Goal: Task Accomplishment & Management: Use online tool/utility

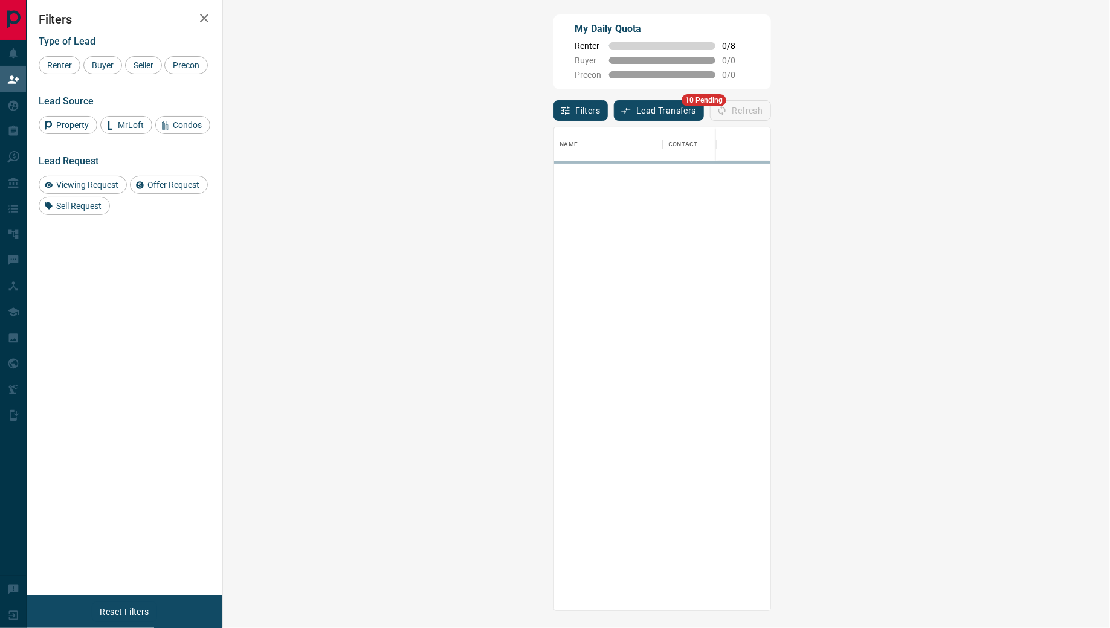
scroll to position [483, 861]
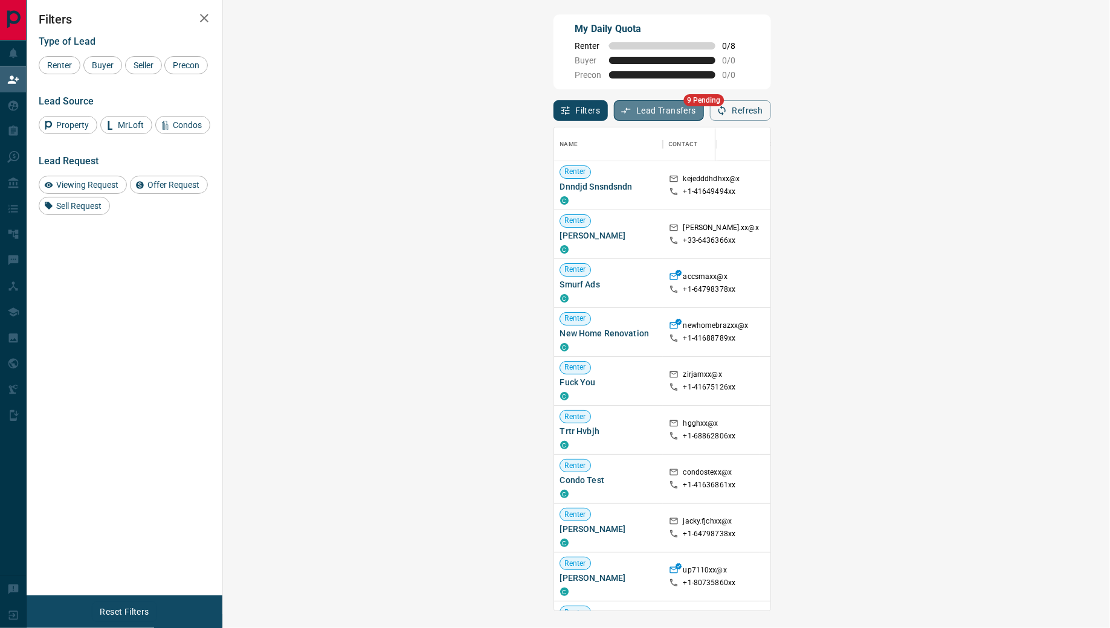
click at [614, 110] on button "Lead Transfers" at bounding box center [659, 110] width 90 height 21
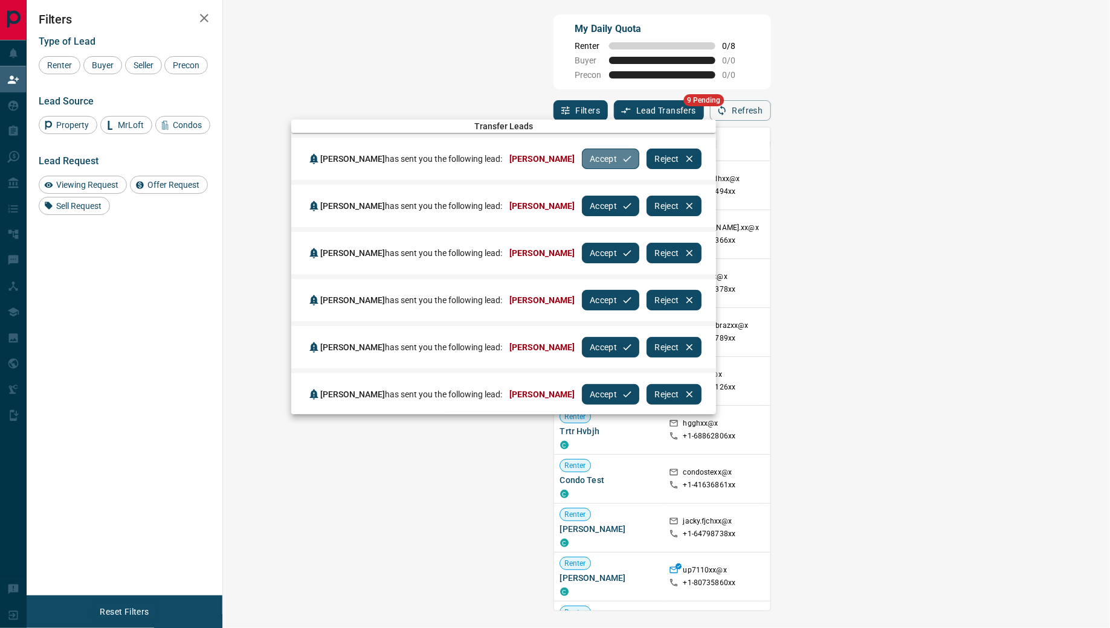
click at [597, 158] on button "Accept" at bounding box center [610, 159] width 57 height 21
click at [597, 196] on button "Accept" at bounding box center [610, 206] width 57 height 21
click at [597, 158] on button "Accept" at bounding box center [610, 159] width 57 height 21
click at [597, 196] on button "Accept" at bounding box center [610, 206] width 57 height 21
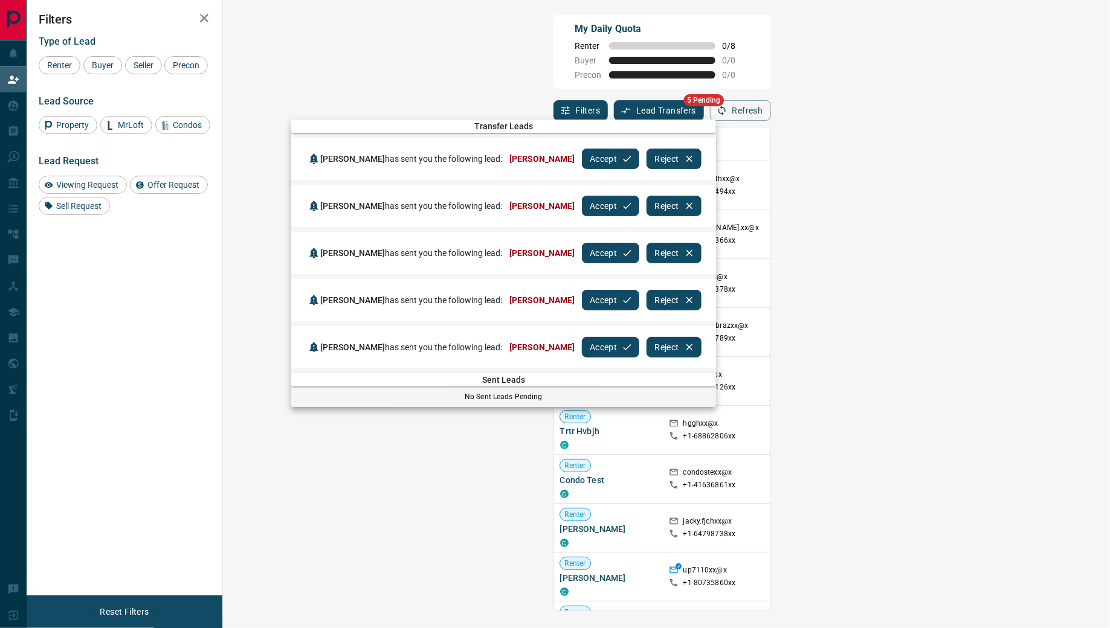
click at [597, 158] on button "Accept" at bounding box center [610, 159] width 57 height 21
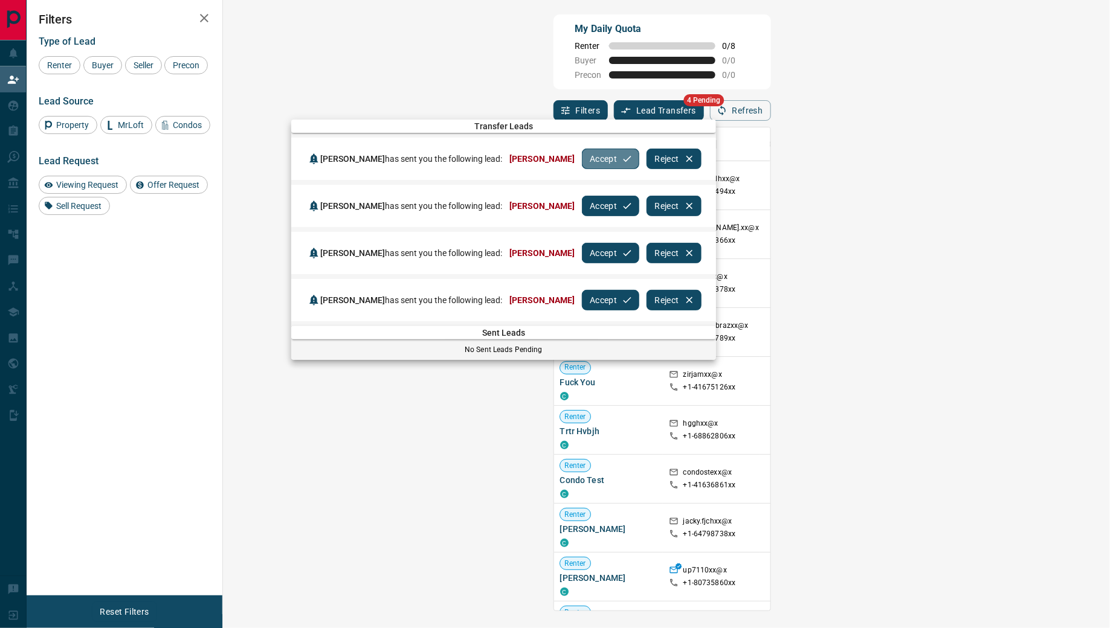
click at [597, 158] on button "Accept" at bounding box center [610, 159] width 57 height 21
click at [597, 196] on button "Accept" at bounding box center [610, 206] width 57 height 21
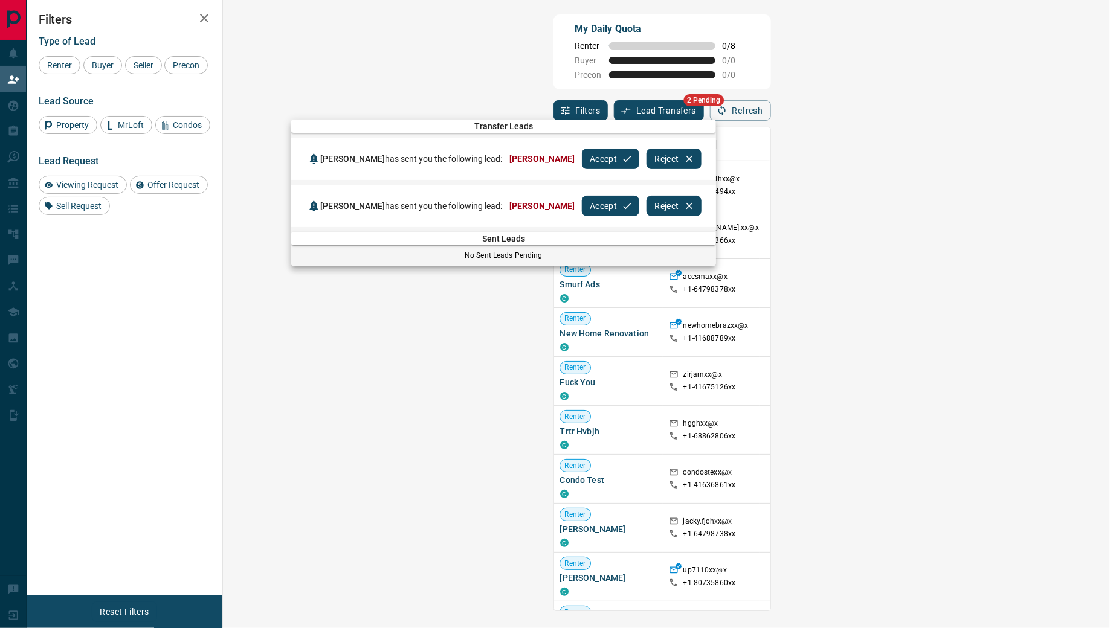
click at [622, 158] on icon "button" at bounding box center [627, 158] width 11 height 11
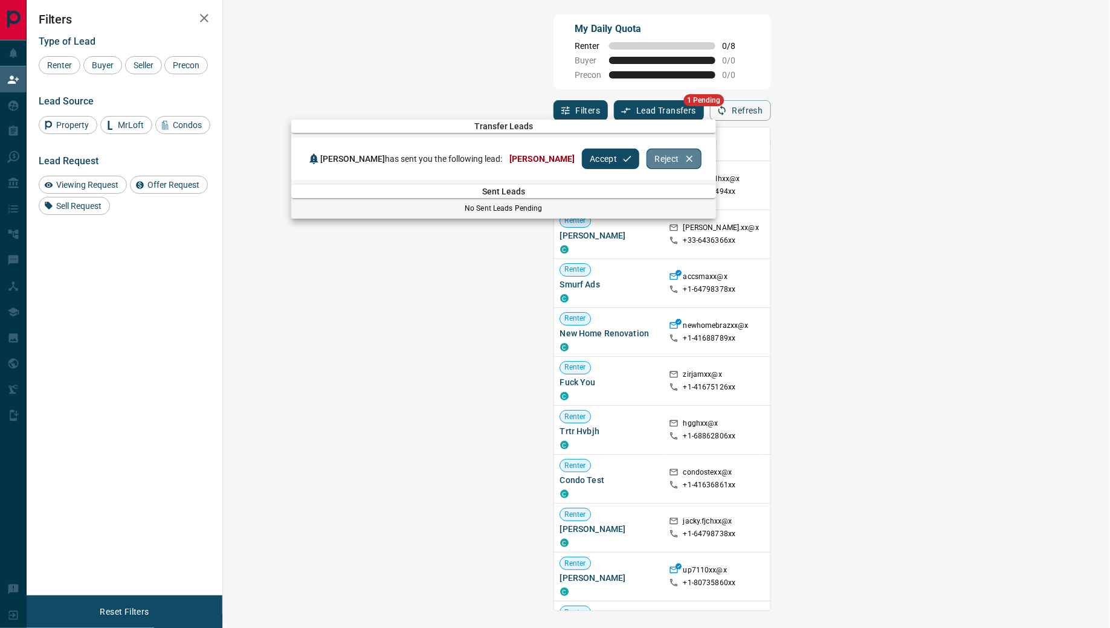
click at [646, 158] on button "Reject" at bounding box center [673, 159] width 54 height 21
